Goal: Transaction & Acquisition: Purchase product/service

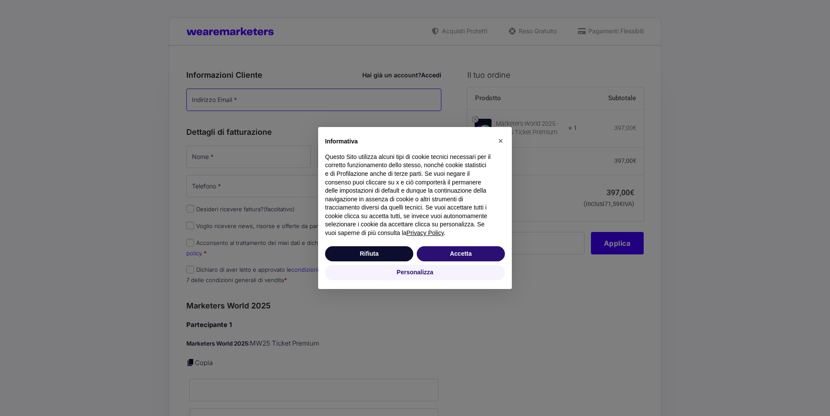
type input "[PERSON_NAME][EMAIL_ADDRESS][DOMAIN_NAME]"
click at [382, 257] on button "Rifiuta" at bounding box center [369, 254] width 88 height 16
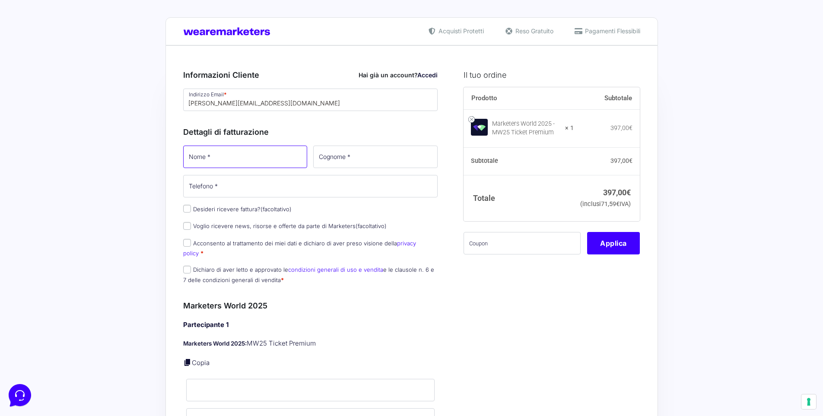
click at [230, 160] on input "Nome *" at bounding box center [245, 157] width 124 height 22
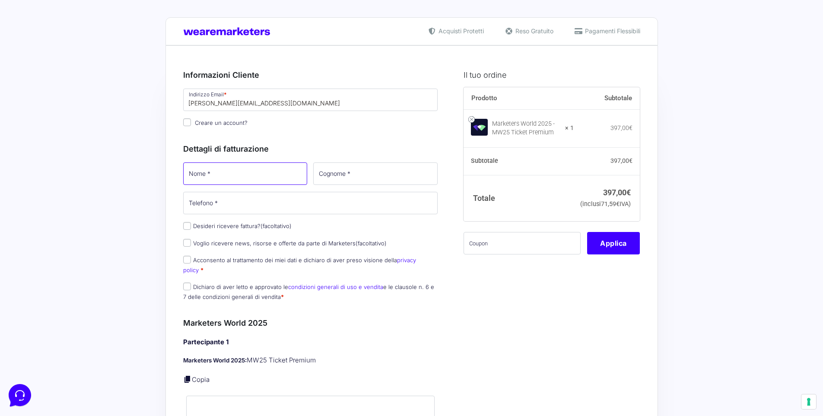
click at [217, 175] on input "Nome *" at bounding box center [245, 174] width 124 height 22
click at [260, 176] on input "Nome *" at bounding box center [245, 174] width 124 height 22
type input "[PERSON_NAME]"
type input "Tagliabue"
type input "[PHONE_NUMBER]"
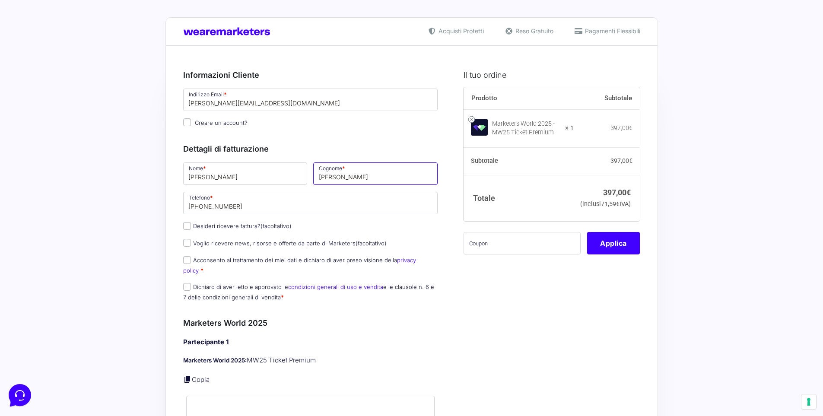
click at [364, 175] on input "Tagliabue" at bounding box center [375, 174] width 124 height 22
type input "T"
type input "Magrì"
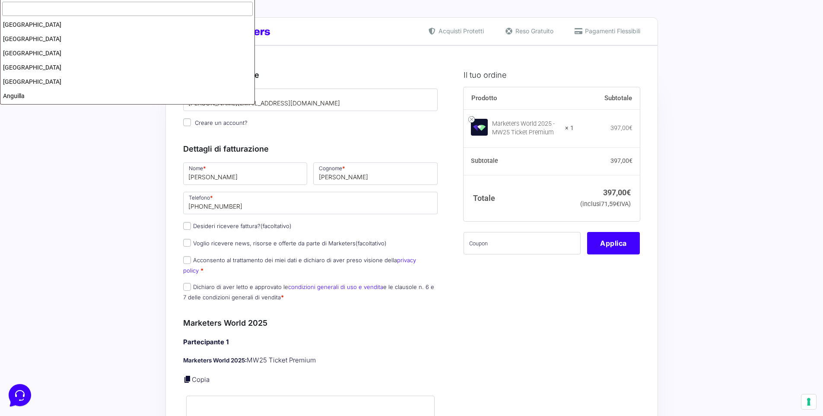
scroll to position [1640, 0]
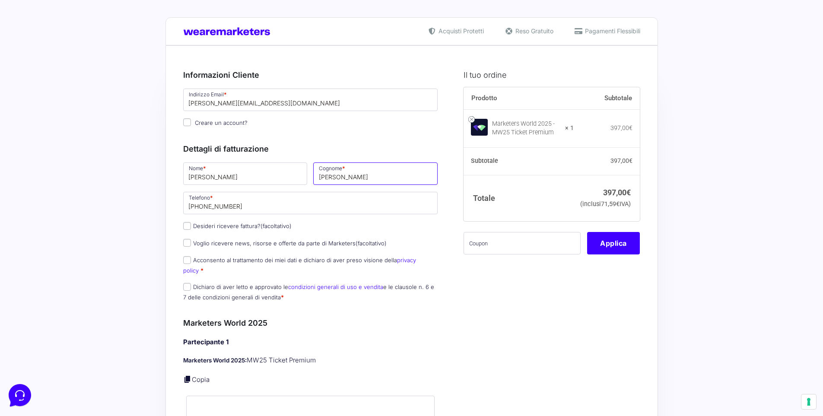
click at [345, 175] on input "Magrì" at bounding box center [375, 174] width 124 height 22
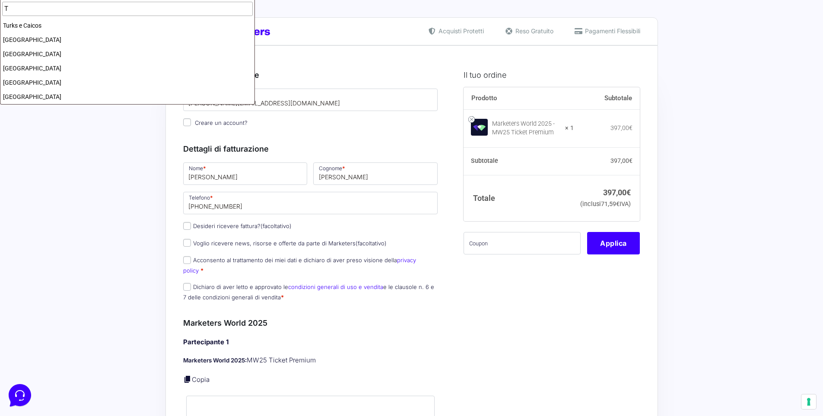
scroll to position [0, 0]
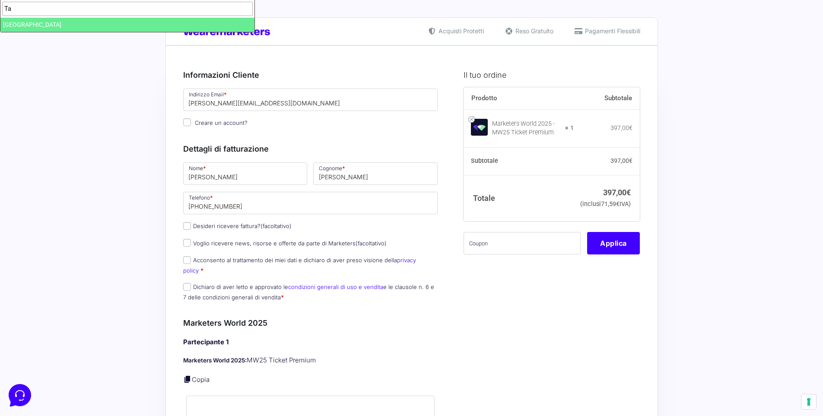
type input "T"
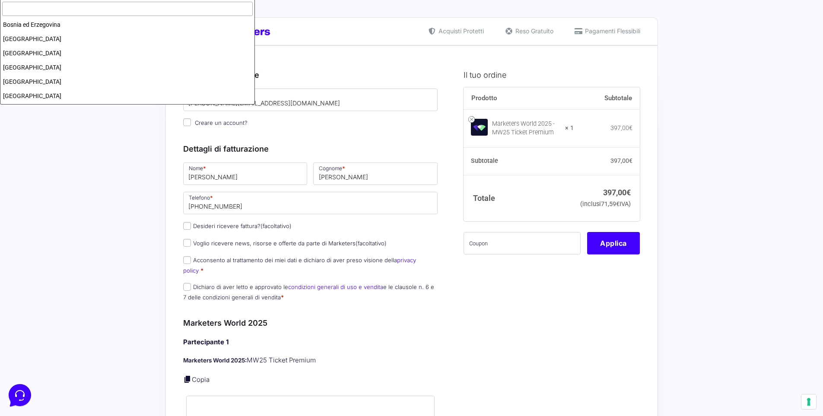
scroll to position [1640, 0]
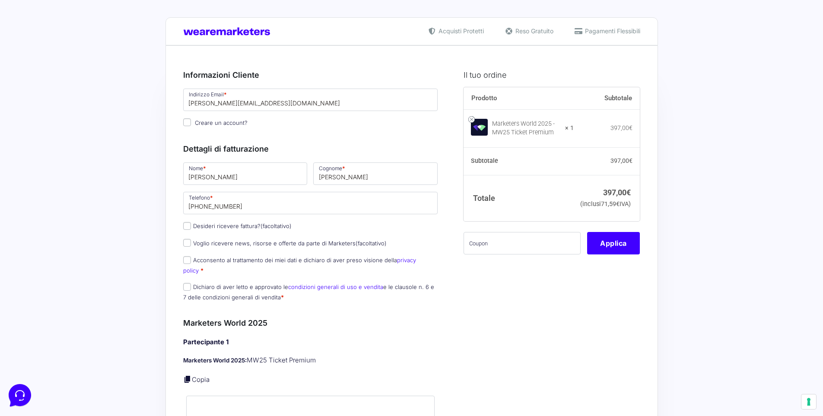
click at [349, 173] on input "Magrì" at bounding box center [375, 174] width 124 height 22
click at [348, 177] on input "Magrì" at bounding box center [375, 174] width 124 height 22
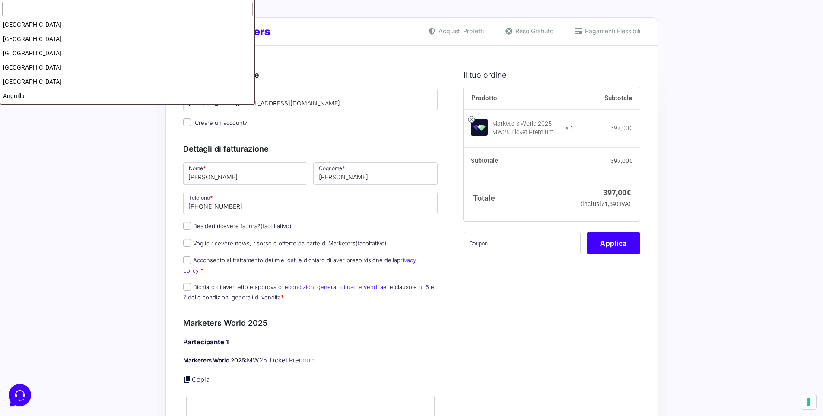
scroll to position [1655, 0]
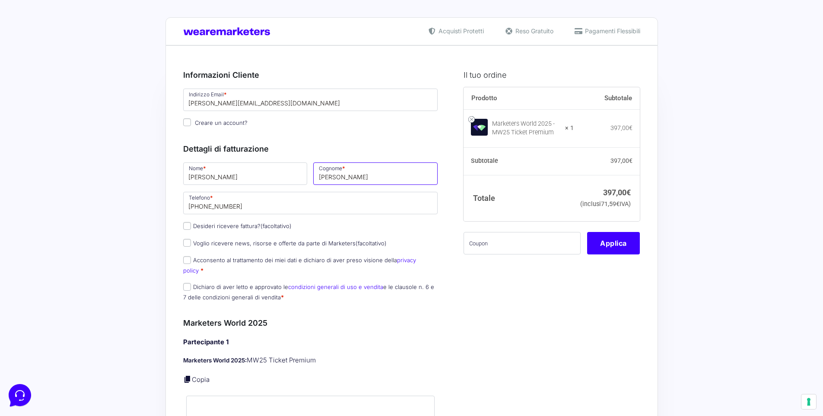
click at [352, 172] on input "Magrì" at bounding box center [375, 174] width 124 height 22
click at [350, 174] on input "Magrì" at bounding box center [375, 174] width 124 height 22
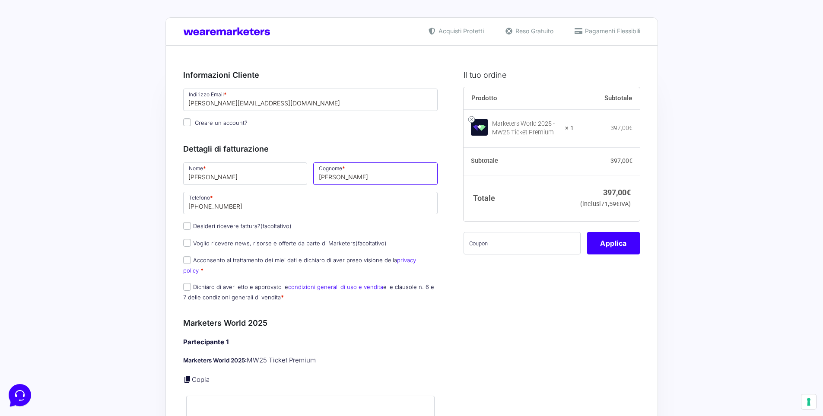
click at [364, 177] on input "Magrì" at bounding box center [375, 174] width 124 height 22
drag, startPoint x: 356, startPoint y: 176, endPoint x: 392, endPoint y: 177, distance: 35.9
click at [392, 177] on input "Magrì" at bounding box center [375, 174] width 124 height 22
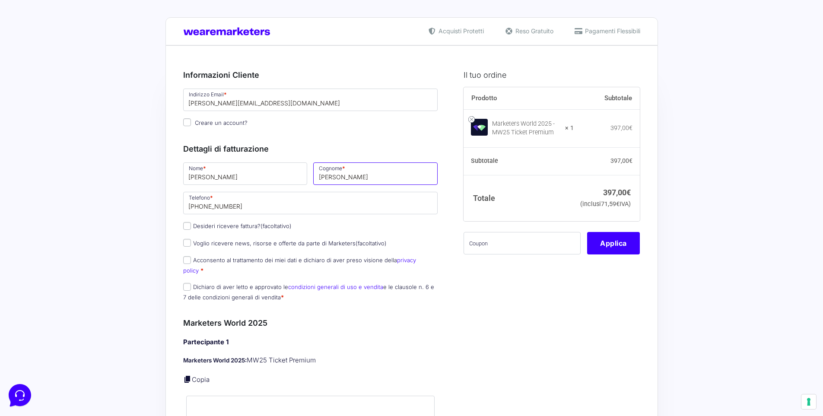
click at [392, 177] on input "Magrì" at bounding box center [375, 174] width 124 height 22
click at [389, 177] on input "Magrì" at bounding box center [375, 174] width 124 height 22
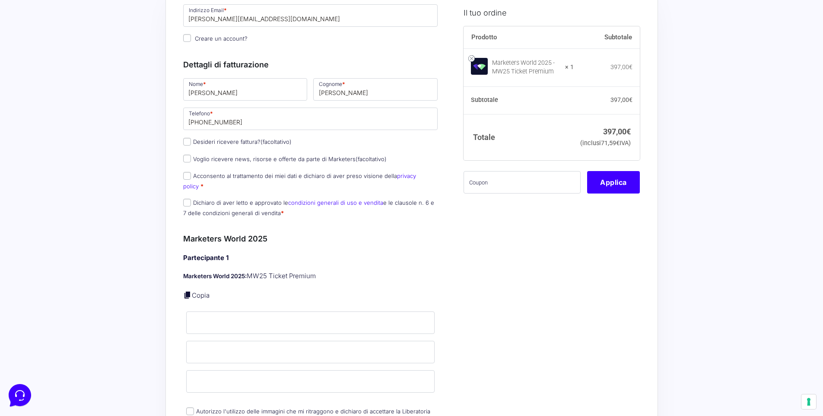
scroll to position [86, 0]
click at [220, 312] on input "Nome *" at bounding box center [310, 321] width 249 height 22
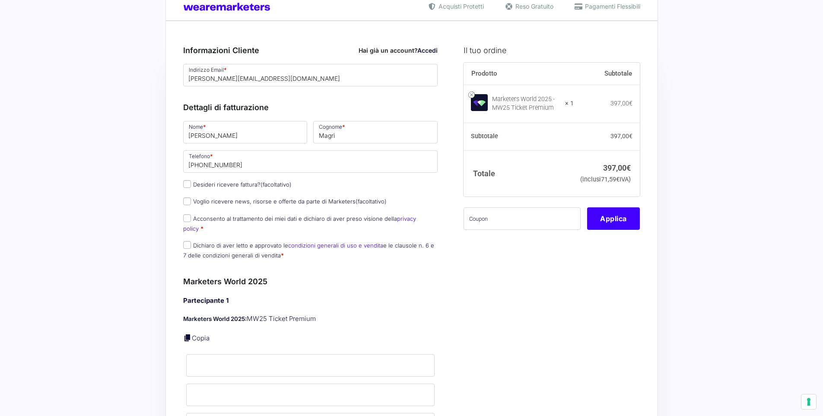
scroll to position [25, 0]
click at [352, 132] on input "[PERSON_NAME]" at bounding box center [375, 132] width 124 height 22
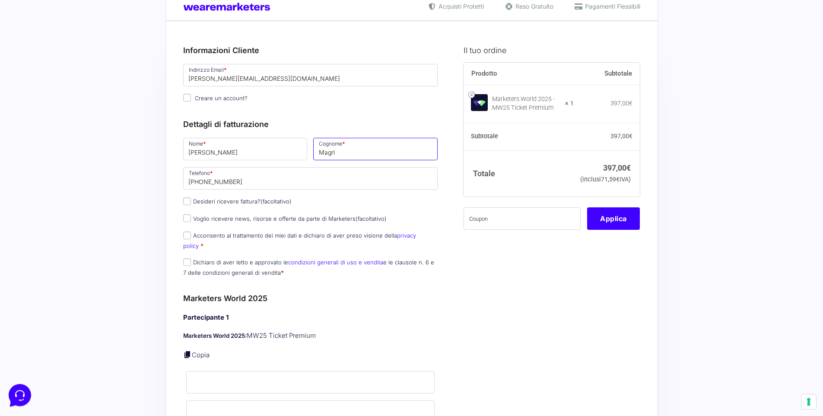
scroll to position [0, 0]
click at [241, 151] on input "[PERSON_NAME]" at bounding box center [245, 149] width 124 height 22
click at [356, 154] on input "[PERSON_NAME]" at bounding box center [375, 149] width 124 height 22
type input "Magrì Tagliabue"
click at [241, 182] on input "[PHONE_NUMBER]" at bounding box center [310, 178] width 255 height 22
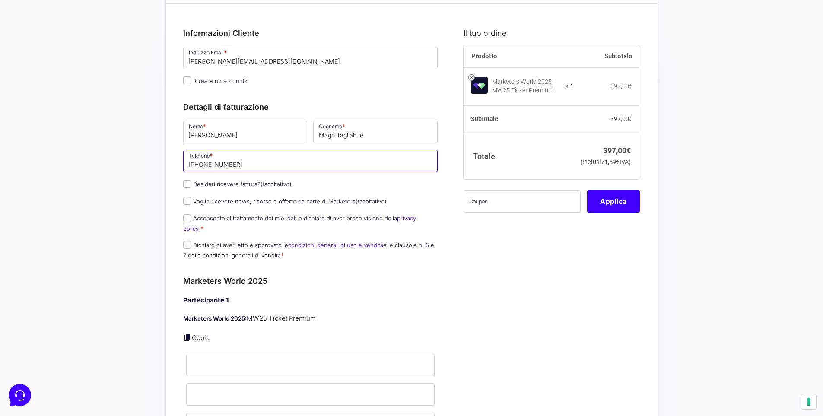
scroll to position [56, 0]
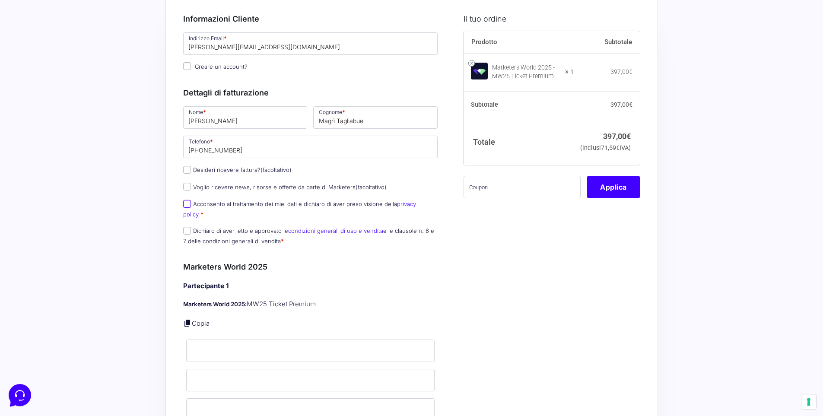
click at [187, 205] on input "Acconsento al trattamento dei miei dati e dichiaro di aver preso visione della …" at bounding box center [187, 204] width 8 height 8
checkbox input "true"
click at [188, 227] on input "Dichiaro di aver letto e approvato le condizioni generali di uso e vendita e le…" at bounding box center [187, 231] width 8 height 8
checkbox input "true"
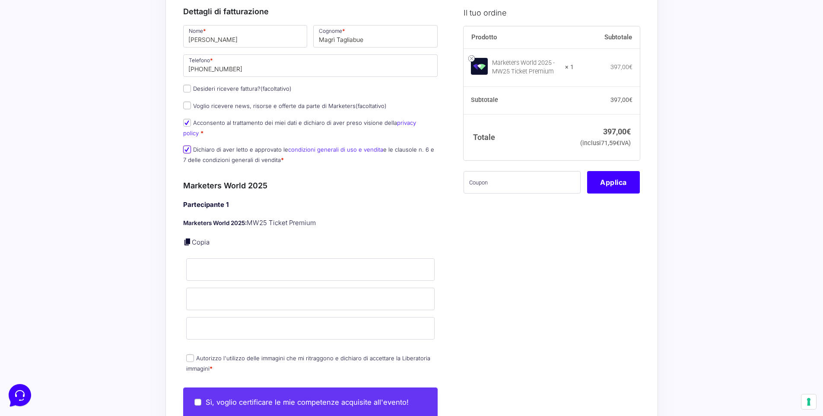
scroll to position [164, 0]
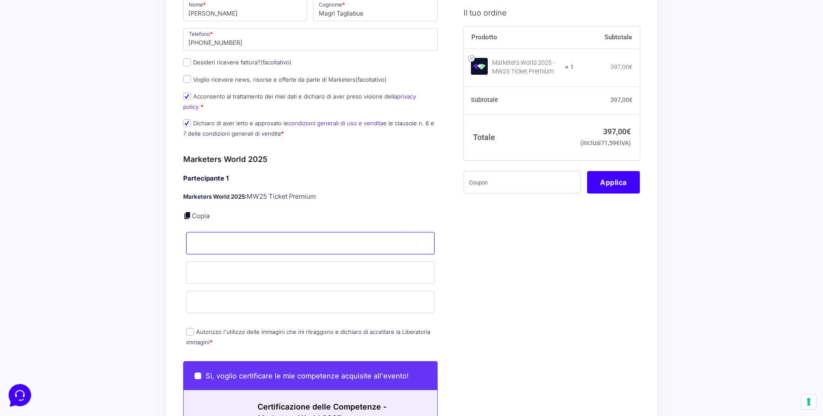
click at [229, 233] on input "Nome *" at bounding box center [310, 243] width 249 height 22
type input "[PERSON_NAME]"
type input "Tagliabue"
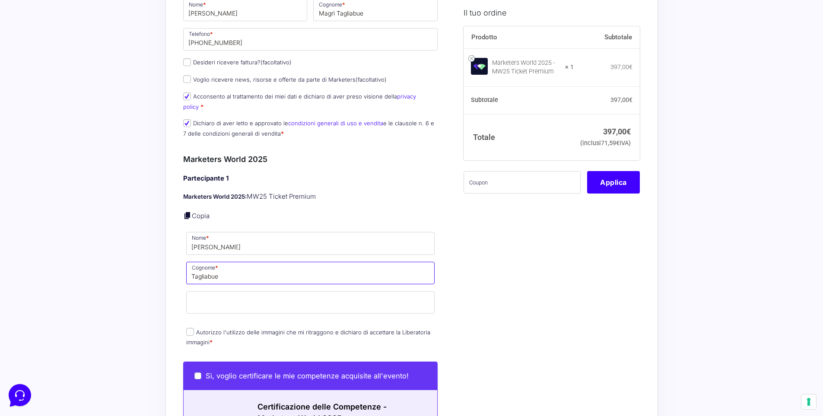
click at [233, 269] on input "Tagliabue" at bounding box center [310, 273] width 249 height 22
drag, startPoint x: 232, startPoint y: 268, endPoint x: 180, endPoint y: 266, distance: 51.9
click at [180, 266] on div "Riepilogo Ordine 397,00 € Prodotto Subtotale Marketers World 2025 - MW25 Ticket…" at bounding box center [412, 333] width 493 height 903
type input "Magrì Tagliabue"
click at [200, 295] on input "Email *" at bounding box center [310, 302] width 249 height 22
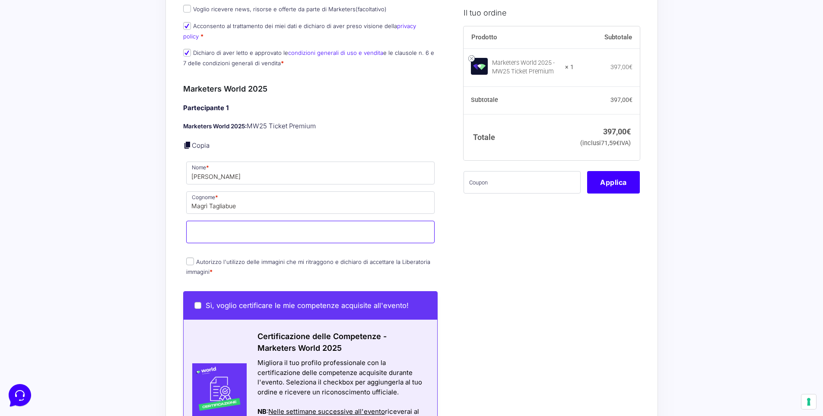
scroll to position [249, 0]
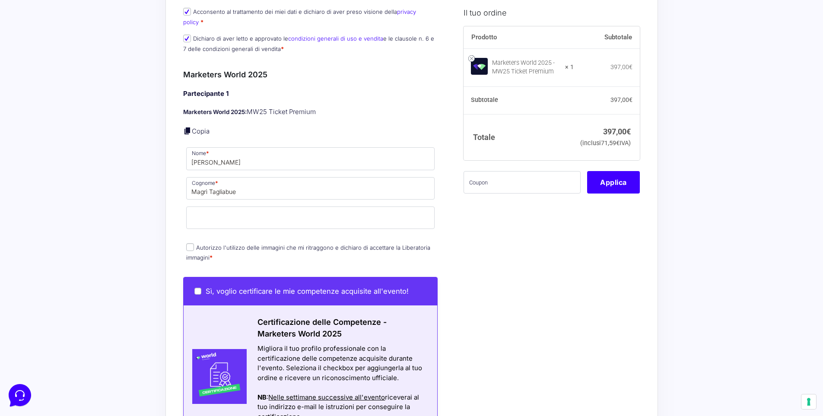
click at [452, 223] on div "Informazioni Cliente Hai già un account? Accedi Indirizzo Email * s.magri.t@gma…" at bounding box center [320, 244] width 274 height 867
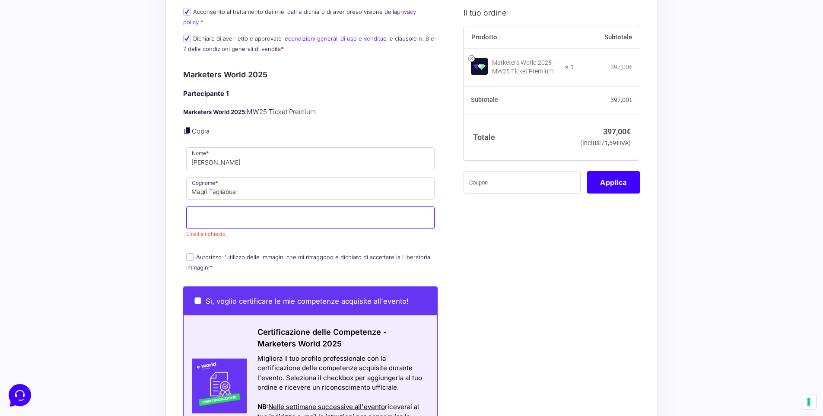
click at [265, 207] on input "Email *" at bounding box center [310, 218] width 249 height 22
type input "[PERSON_NAME][EMAIL_ADDRESS][DOMAIN_NAME]"
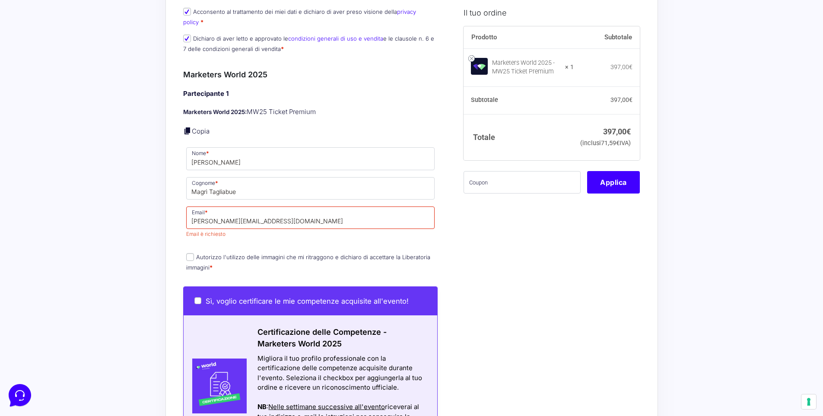
click at [190, 254] on label "Autorizzo l'utilizzo delle immagini che mi ritraggono e dichiaro di accettare l…" at bounding box center [308, 262] width 244 height 17
click at [190, 253] on input "Autorizzo l'utilizzo delle immagini che mi ritraggono e dichiaro di accettare l…" at bounding box center [190, 257] width 8 height 8
checkbox input "true"
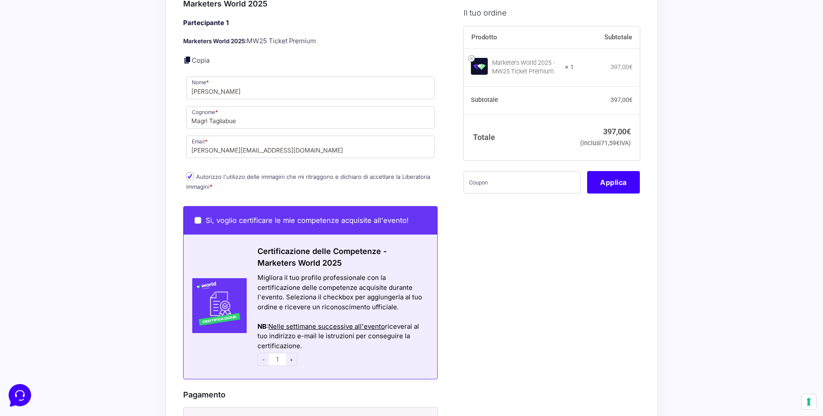
scroll to position [320, 0]
click at [198, 217] on input "Sì, voglio certificare le mie competenze acquisite all'evento!" at bounding box center [198, 220] width 7 height 7
checkbox input "true"
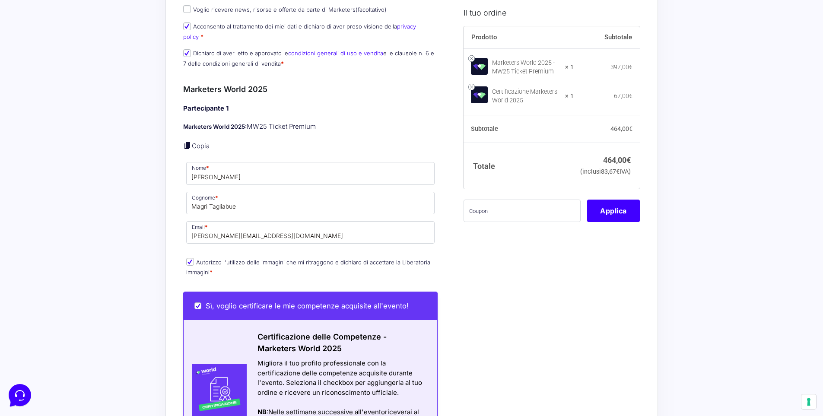
scroll to position [130, 0]
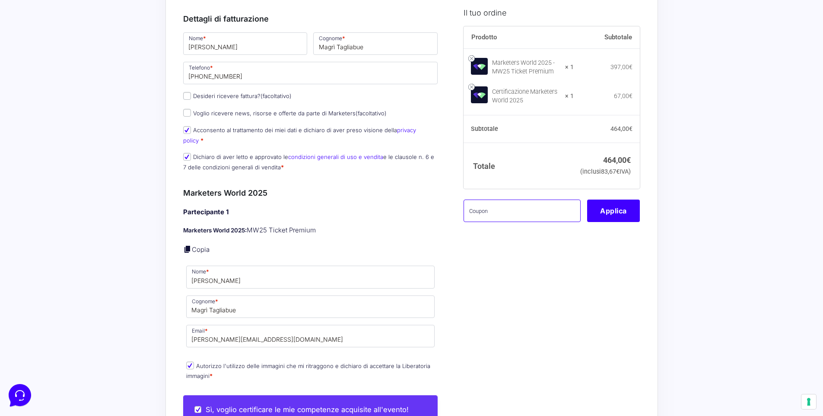
click at [520, 222] on input "text" at bounding box center [522, 211] width 117 height 22
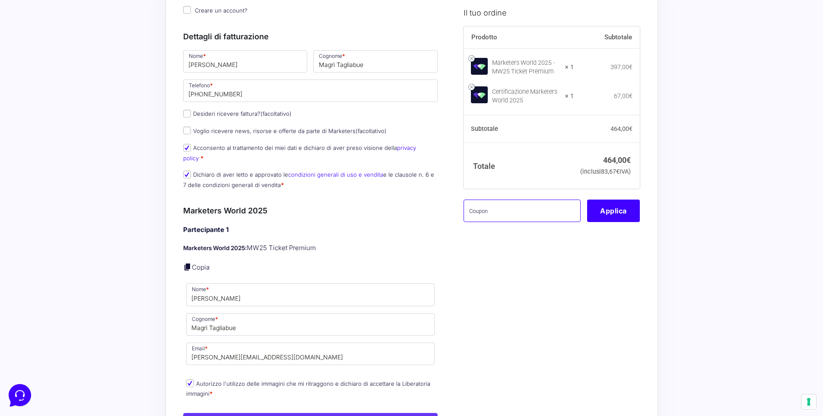
scroll to position [13, 0]
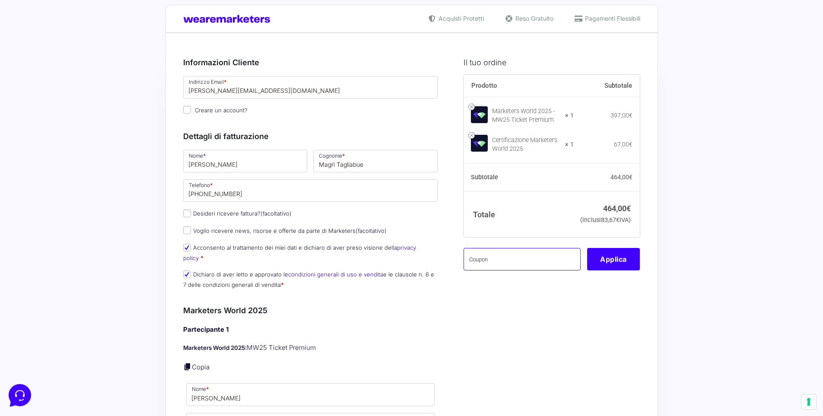
paste input "Marketers2025!!"
type input "Marketers2025!!"
drag, startPoint x: 516, startPoint y: 276, endPoint x: 460, endPoint y: 276, distance: 55.8
paste input "MPRO20OFFWORLD"
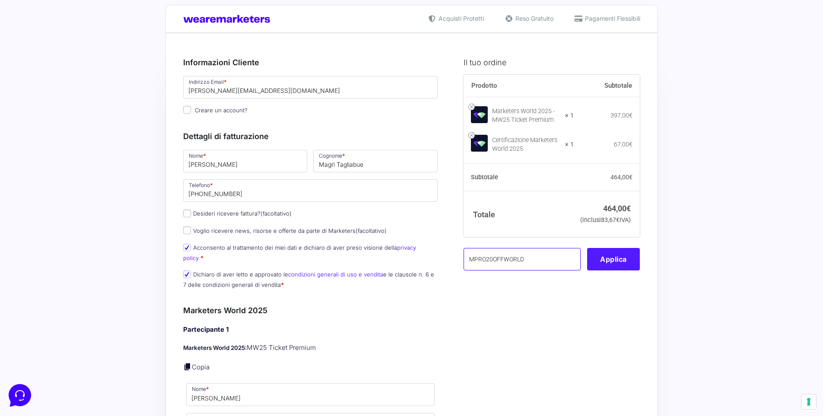
type input "MPRO20OFFWORLD"
click at [619, 271] on button "Applica" at bounding box center [613, 259] width 53 height 22
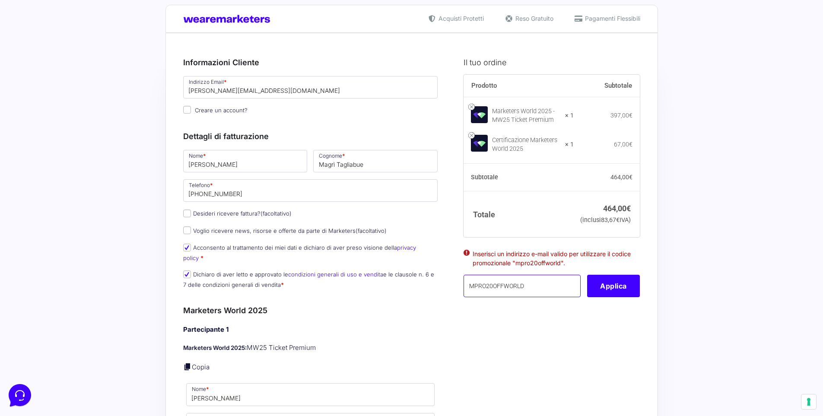
click at [548, 297] on input "MPRO20OFFWORLD" at bounding box center [522, 286] width 117 height 22
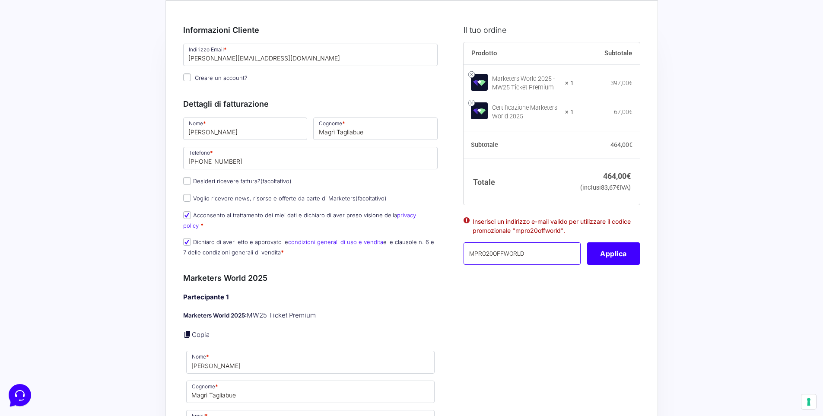
scroll to position [151, 0]
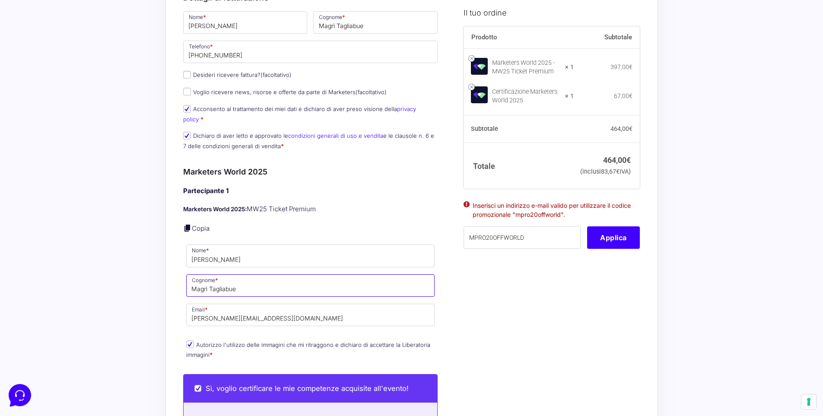
click at [281, 282] on input "Magrì Tagliabue" at bounding box center [310, 285] width 249 height 22
click at [207, 278] on input "Magrì Tagliabue" at bounding box center [310, 285] width 249 height 22
click at [240, 283] on input "Magrì Tagliabue" at bounding box center [310, 285] width 249 height 22
click at [274, 305] on input "[PERSON_NAME][EMAIL_ADDRESS][DOMAIN_NAME]" at bounding box center [310, 315] width 249 height 22
click at [264, 279] on input "Magrì Tagliabue" at bounding box center [310, 285] width 249 height 22
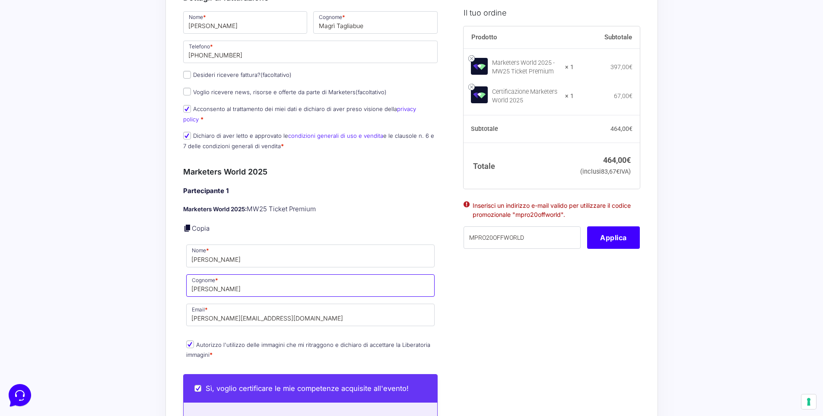
type input "Magrì Tagliabue"
click at [452, 291] on div "Informazioni Cliente Hai già un account? Accedi Indirizzo Email * s.magri.t@gma…" at bounding box center [320, 341] width 274 height 867
click at [293, 309] on input "[PERSON_NAME][EMAIL_ADDRESS][DOMAIN_NAME]" at bounding box center [310, 315] width 249 height 22
click at [481, 309] on div "Il tuo ordine Prodotto Subtotale Marketers World 2025 - MW25 Ticket Premium × 1…" at bounding box center [548, 341] width 183 height 867
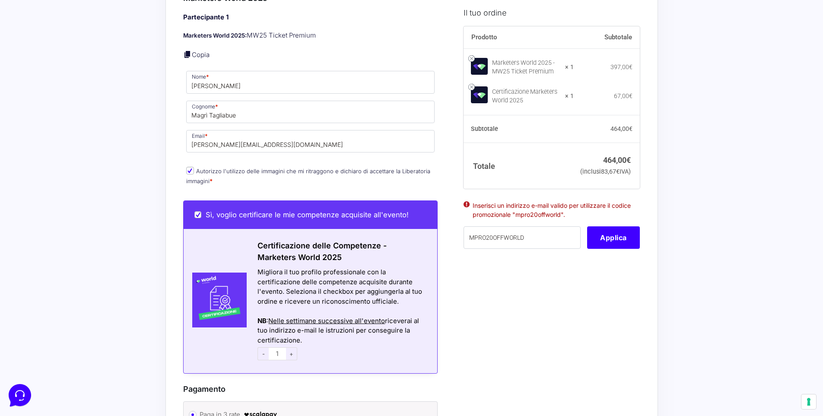
scroll to position [0, 0]
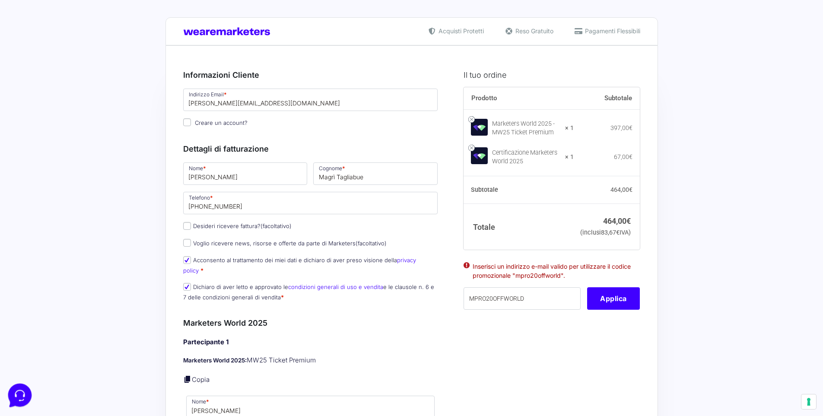
click at [26, 396] on icon at bounding box center [19, 394] width 22 height 22
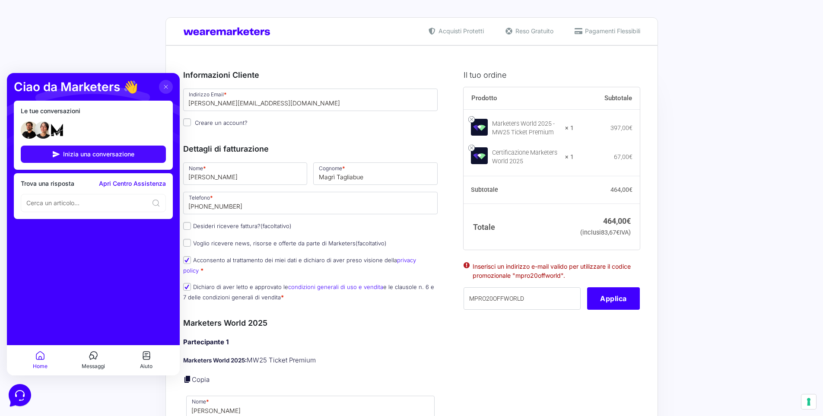
click at [108, 153] on span "Inizia una conversazione" at bounding box center [98, 154] width 71 height 7
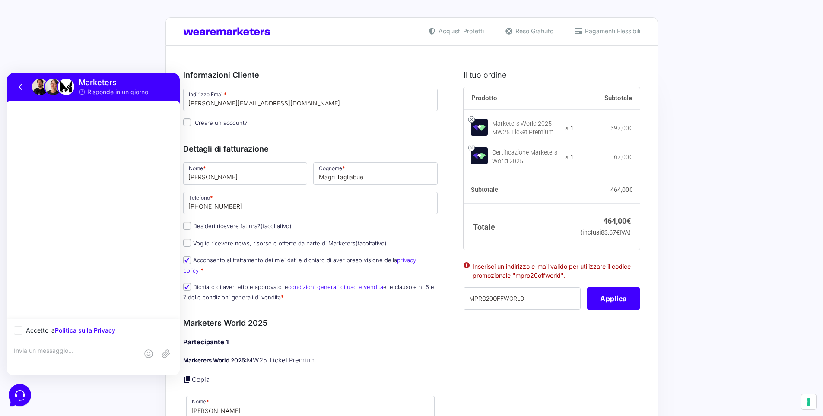
click at [19, 332] on icon at bounding box center [18, 330] width 5 height 5
click at [19, 332] on input "Accetto la Politica sulla Privacy" at bounding box center [17, 331] width 6 height 6
checkbox input "true"
click at [29, 352] on textarea at bounding box center [76, 358] width 124 height 23
click at [30, 351] on textarea "Ciao, il sistema non prende il codice promozionale mpro20offworld" at bounding box center [76, 358] width 124 height 23
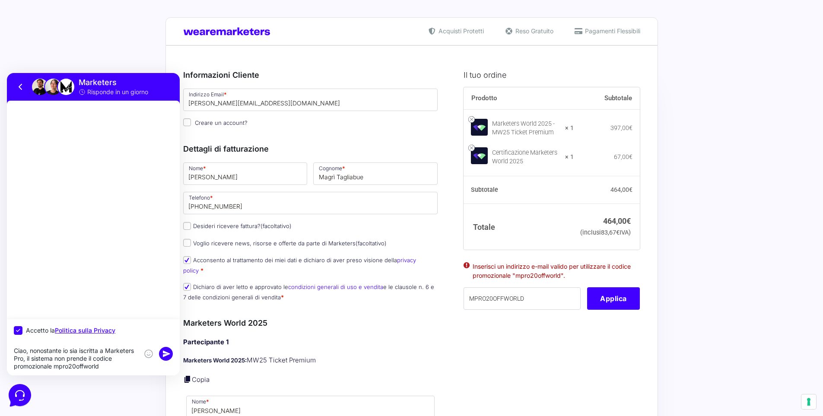
click at [110, 367] on textarea "Ciao, nonostante io sia iscritta a Marketers Pro, il sistema non prende il codi…" at bounding box center [76, 358] width 124 height 23
type textarea "Ciao, nonostante io sia iscritta a Marketers Pro, il sistema non prende il codi…"
click at [164, 348] on icon at bounding box center [166, 346] width 7 height 6
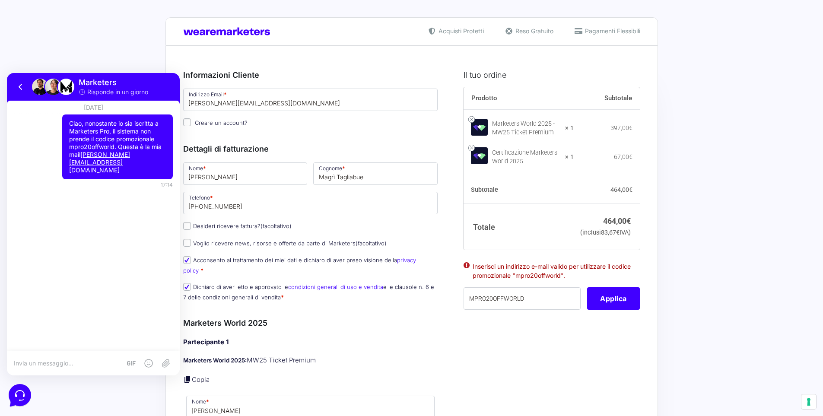
drag, startPoint x: 539, startPoint y: 293, endPoint x: 584, endPoint y: 290, distance: 45.0
click at [584, 280] on li "Inserisci un indirizzo e-mail valido per utilizzare il codice promozionale "mpr…" at bounding box center [552, 271] width 158 height 18
copy li "mpro20offworld"
drag, startPoint x: 539, startPoint y: 314, endPoint x: 451, endPoint y: 317, distance: 87.8
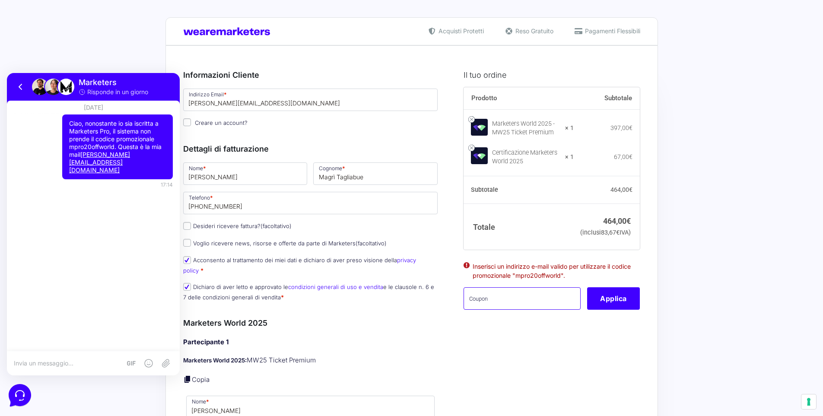
paste input "mpro20offworld"
type input "mpro20offworld"
click at [600, 310] on button "Applica" at bounding box center [613, 298] width 53 height 22
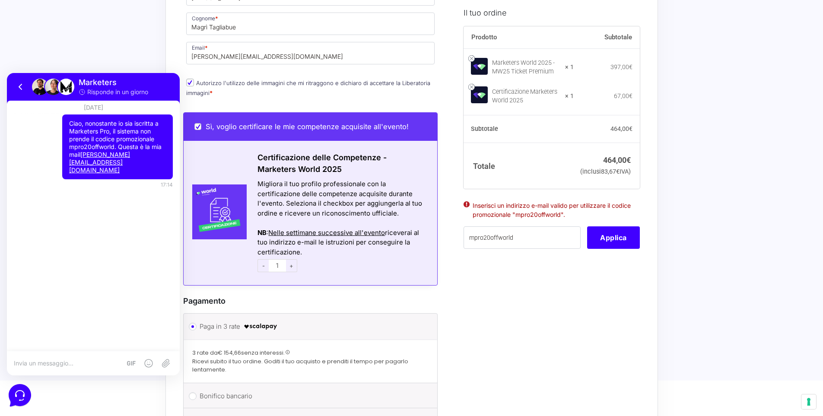
scroll to position [312, 0]
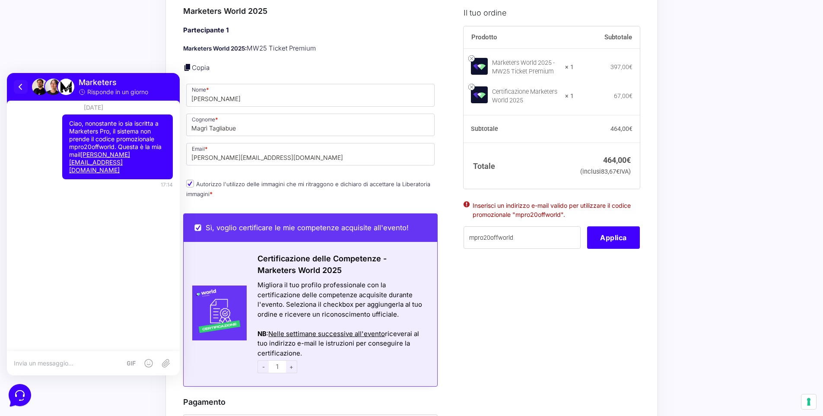
click at [21, 89] on icon at bounding box center [20, 86] width 3 height 5
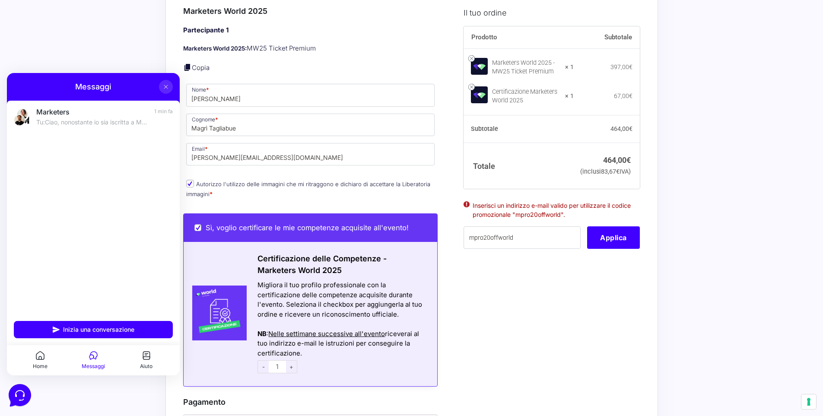
click at [149, 361] on button "Aiuto" at bounding box center [146, 361] width 53 height 20
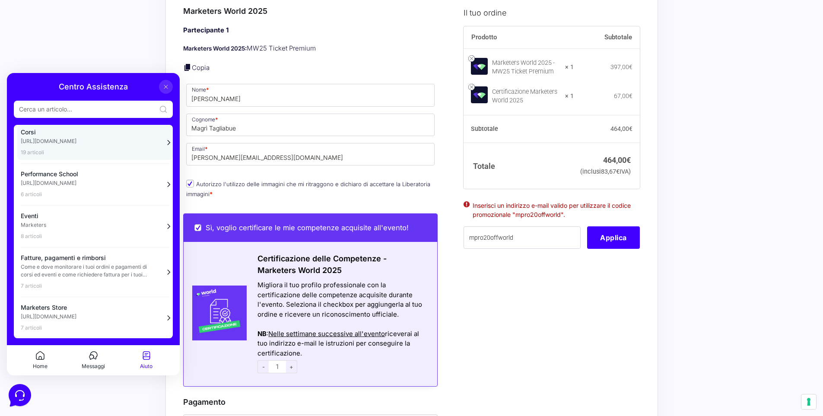
scroll to position [45, 0]
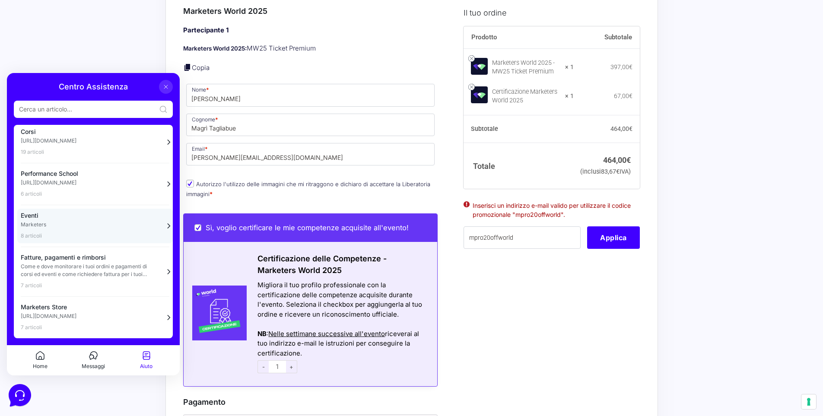
click at [78, 231] on div "Eventi Marketers 8 articoli" at bounding box center [90, 226] width 138 height 28
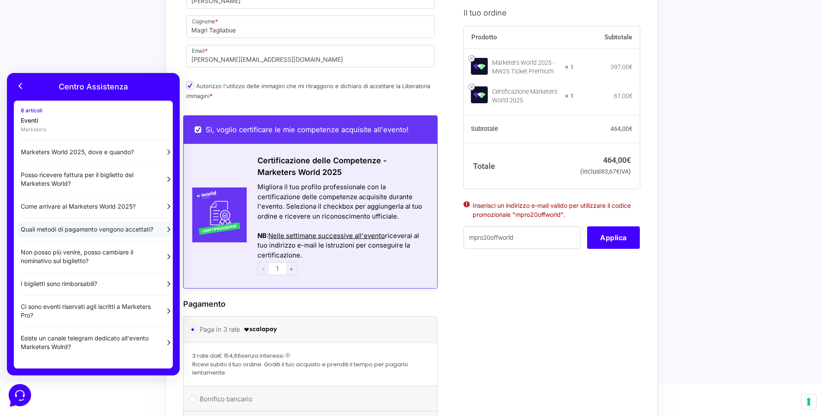
scroll to position [333, 0]
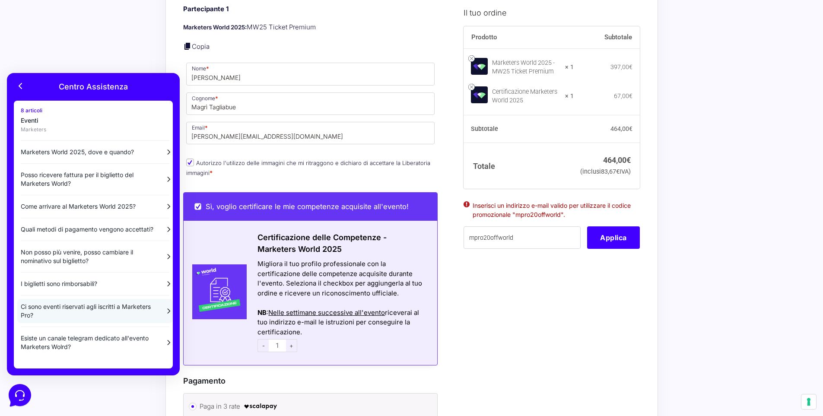
click at [72, 320] on p "Ci sono eventi riservati agli iscritti a Marketers Pro?" at bounding box center [89, 311] width 137 height 17
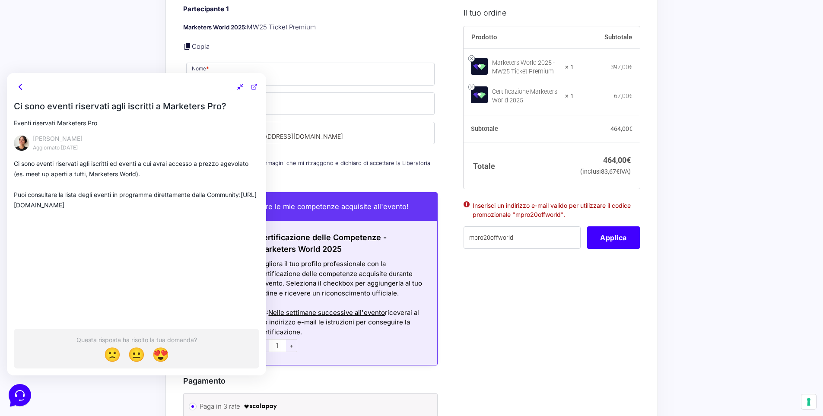
click at [19, 86] on icon at bounding box center [20, 86] width 3 height 5
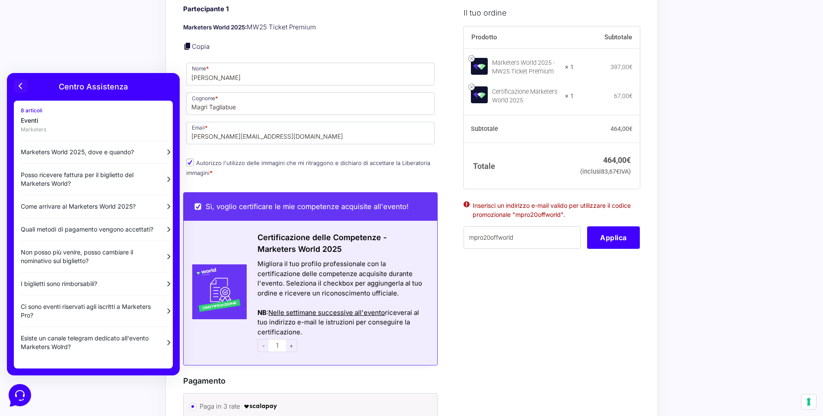
click at [21, 87] on icon at bounding box center [21, 86] width 10 height 10
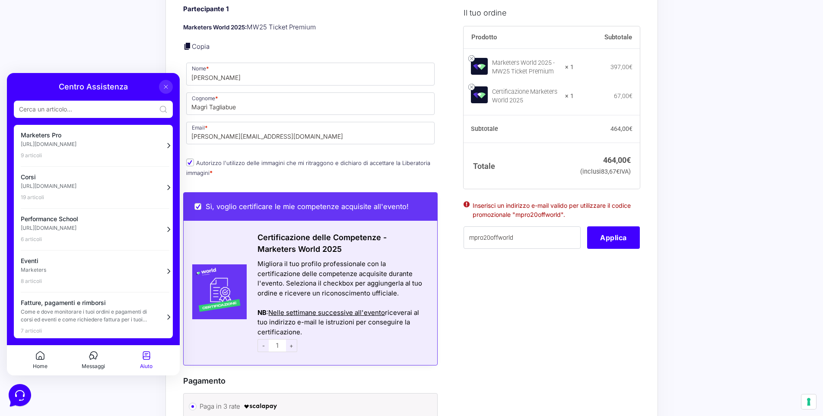
click at [165, 87] on icon at bounding box center [165, 86] width 3 height 3
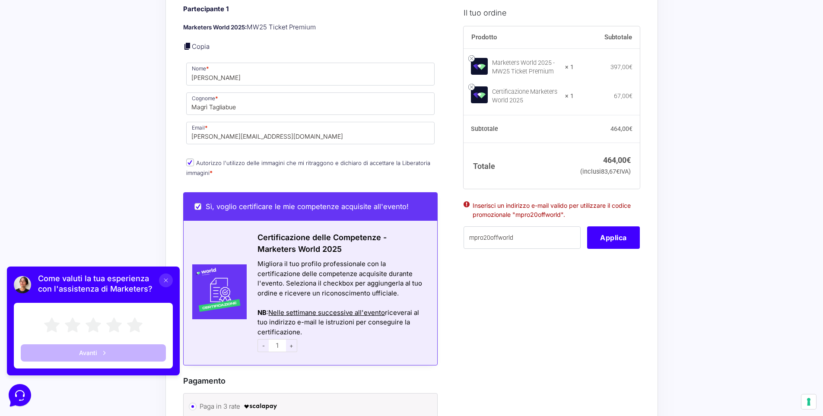
click at [166, 281] on icon at bounding box center [165, 280] width 3 height 3
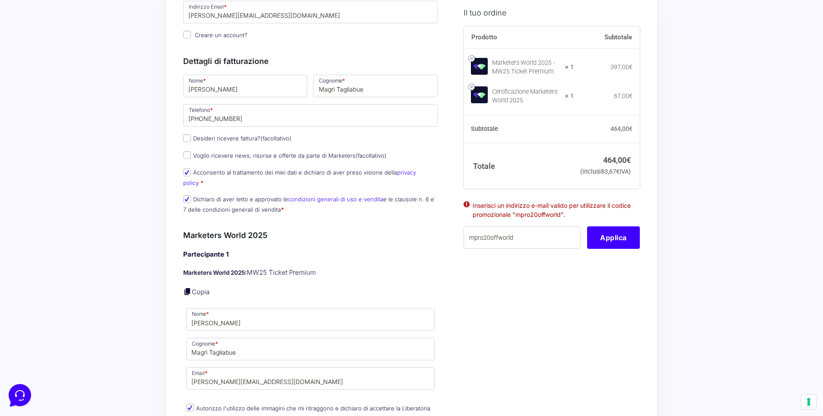
scroll to position [87, 0]
click at [372, 93] on input "Magrì Tagliabue" at bounding box center [375, 86] width 124 height 22
type input "Magrì"
click at [332, 230] on h3 "Marketers World 2025" at bounding box center [310, 236] width 255 height 12
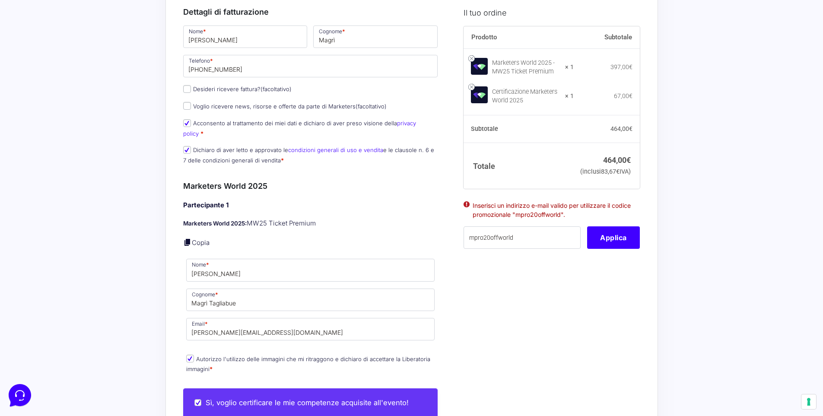
scroll to position [143, 0]
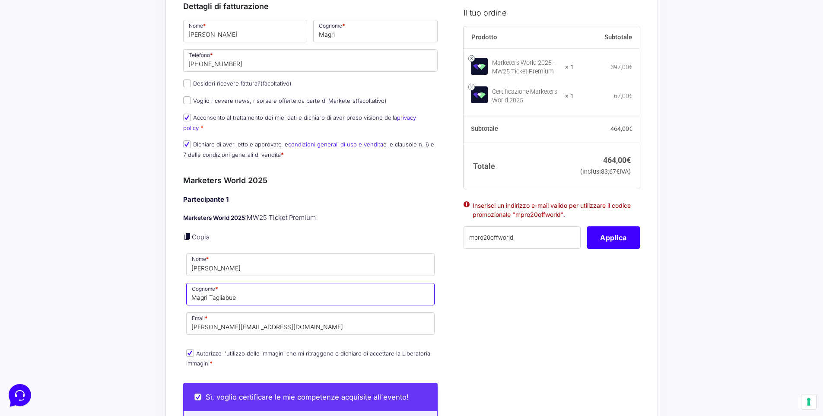
click at [242, 291] on input "Magrì Tagliabue" at bounding box center [310, 294] width 249 height 22
click at [477, 302] on div "Il tuo ordine Prodotto Subtotale Marketers World 2025 - MW25 Ticket Premium × 1…" at bounding box center [548, 350] width 183 height 867
click at [325, 284] on input "Magrì" at bounding box center [310, 294] width 249 height 22
click at [481, 293] on div "Il tuo ordine Prodotto Subtotale Marketers World 2025 - MW25 Ticket Premium × 1…" at bounding box center [548, 350] width 183 height 867
click at [227, 290] on input "Magri" at bounding box center [310, 294] width 249 height 22
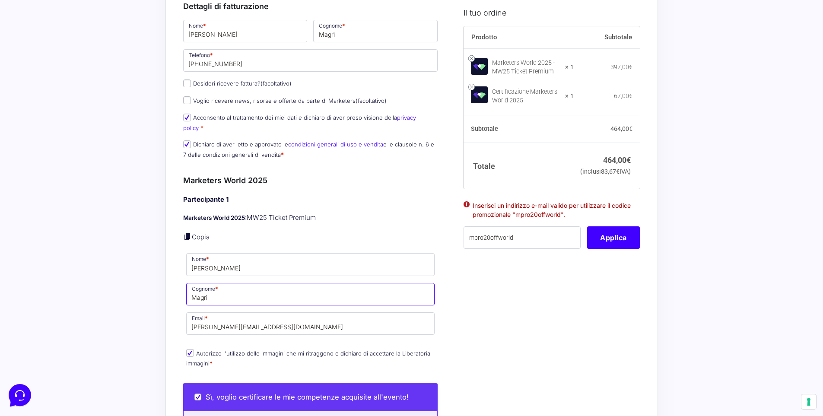
type input "Magrì"
click at [498, 292] on div "Il tuo ordine Prodotto Subtotale Marketers World 2025 - MW25 Ticket Premium × 1…" at bounding box center [548, 350] width 183 height 867
click at [189, 349] on input "Autorizzo l'utilizzo delle immagini che mi ritraggono e dichiaro di accettare l…" at bounding box center [190, 353] width 8 height 8
checkbox input "true"
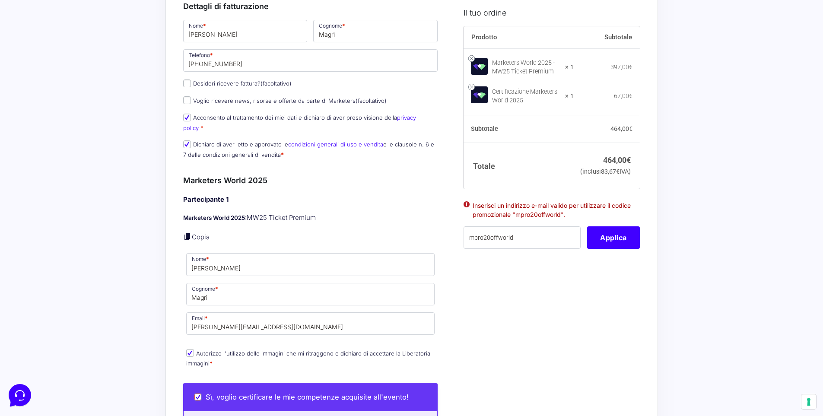
click at [195, 394] on input "Sì, voglio certificare le mie competenze acquisite all'evento!" at bounding box center [198, 397] width 7 height 7
checkbox input "false"
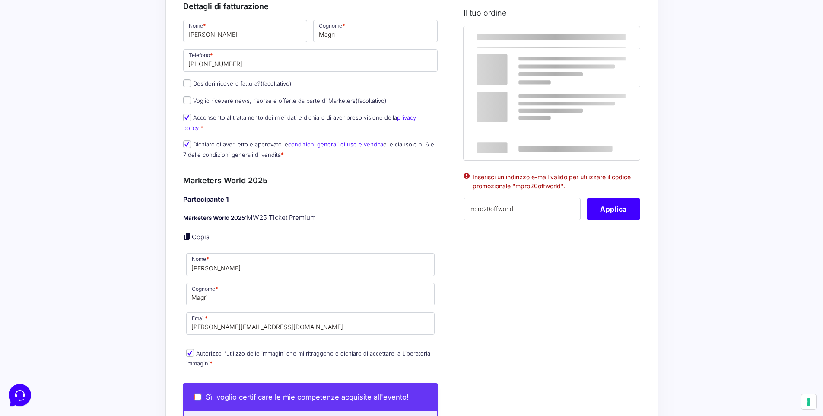
click at [198, 394] on input "Sì, voglio certificare le mie competenze acquisite all'evento!" at bounding box center [198, 397] width 7 height 7
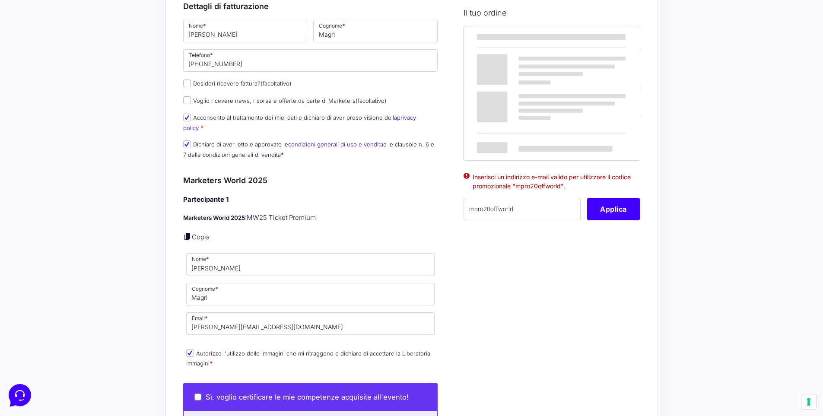
checkbox input "true"
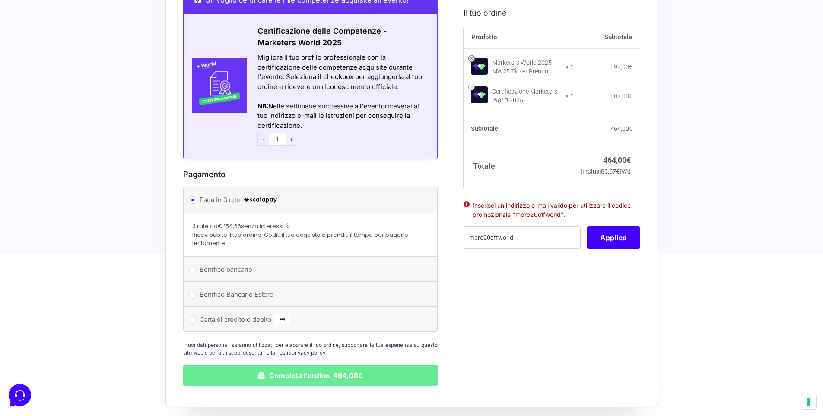
scroll to position [539, 0]
click at [194, 266] on input "Bonifico bancario" at bounding box center [193, 270] width 8 height 8
radio input "true"
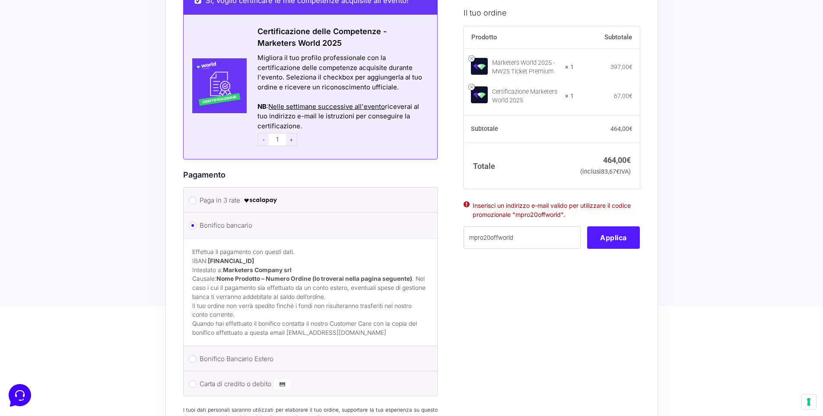
click at [607, 249] on button "Applica" at bounding box center [613, 237] width 53 height 22
click at [530, 249] on input "mpro20offworld" at bounding box center [522, 237] width 117 height 22
click at [624, 249] on button "Applica" at bounding box center [613, 237] width 53 height 22
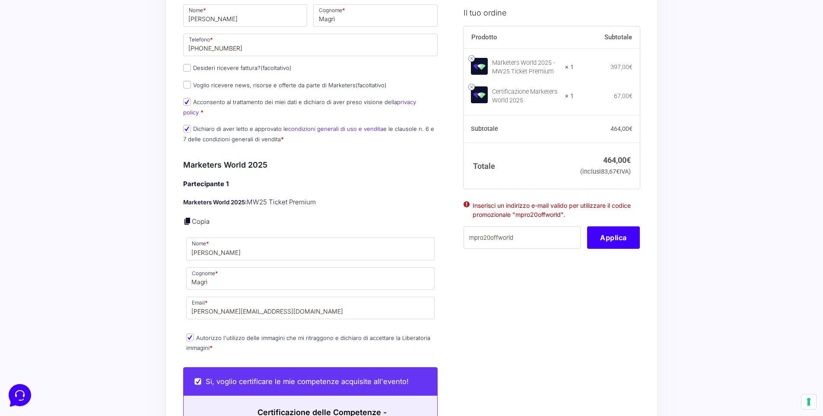
scroll to position [0, 0]
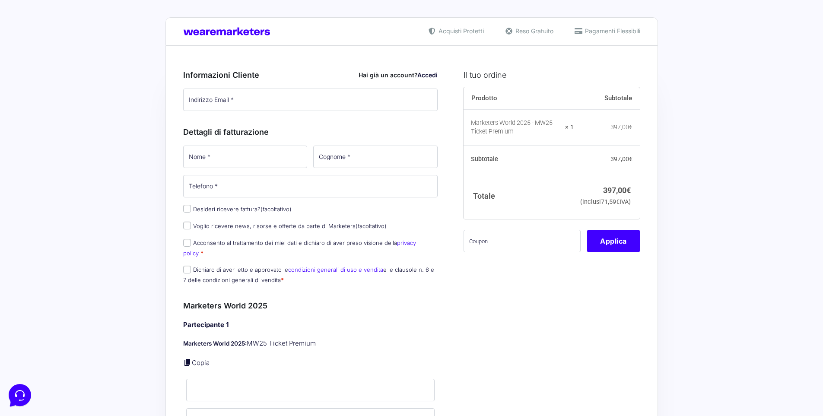
click at [425, 76] on link "Accedi" at bounding box center [428, 74] width 20 height 7
type input "[PERSON_NAME][EMAIL_ADDRESS][DOMAIN_NAME]"
type input "[PERSON_NAME]"
type input "[PHONE_NUMBER]"
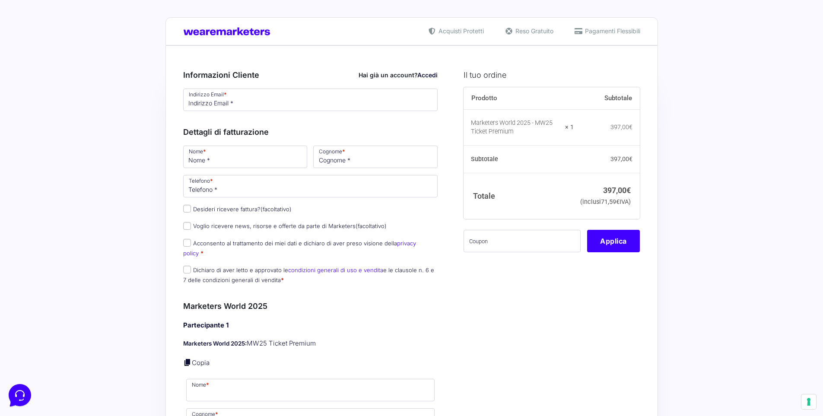
type input "[PERSON_NAME]"
type input "[PERSON_NAME][EMAIL_ADDRESS][DOMAIN_NAME]"
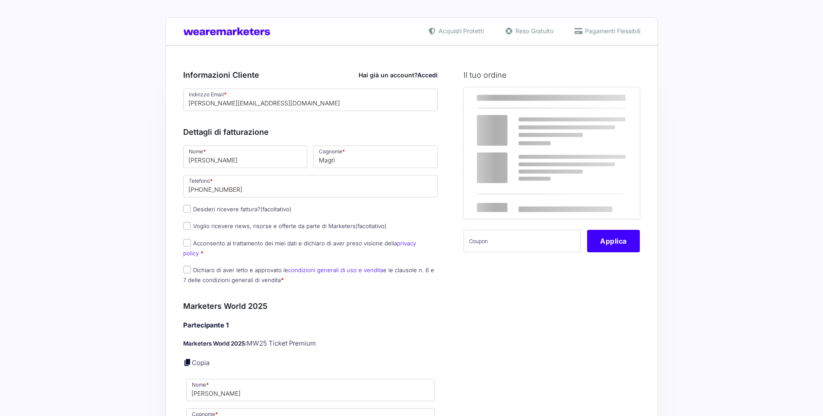
click at [429, 76] on link "Accedi" at bounding box center [428, 74] width 20 height 7
